Goal: Task Accomplishment & Management: Manage account settings

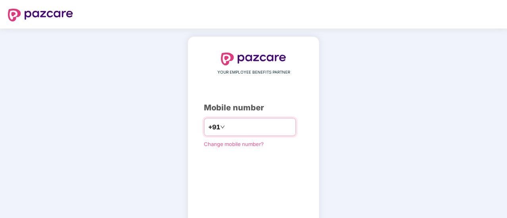
click at [248, 128] on input "number" at bounding box center [258, 127] width 65 height 13
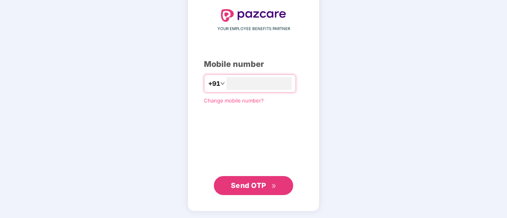
type input "**********"
click at [251, 182] on span "Send OTP" at bounding box center [248, 185] width 35 height 8
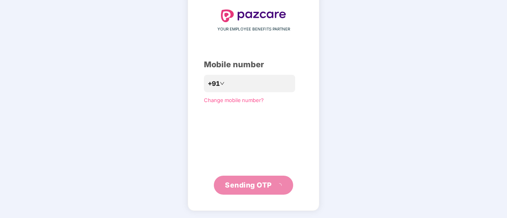
scroll to position [40, 0]
